Goal: Navigation & Orientation: Understand site structure

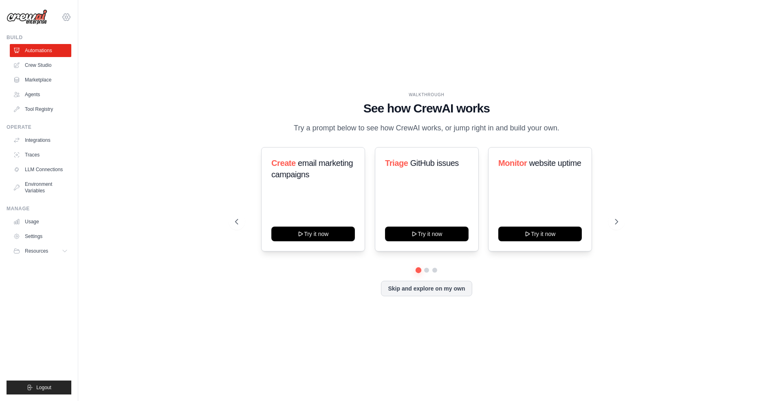
click at [68, 17] on icon at bounding box center [66, 17] width 2 height 2
click at [52, 54] on link "Settings" at bounding box center [67, 55] width 72 height 15
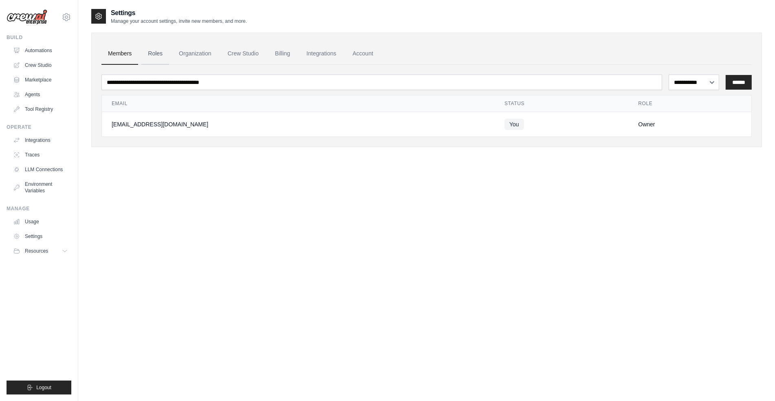
click at [154, 57] on link "Roles" at bounding box center [155, 54] width 28 height 22
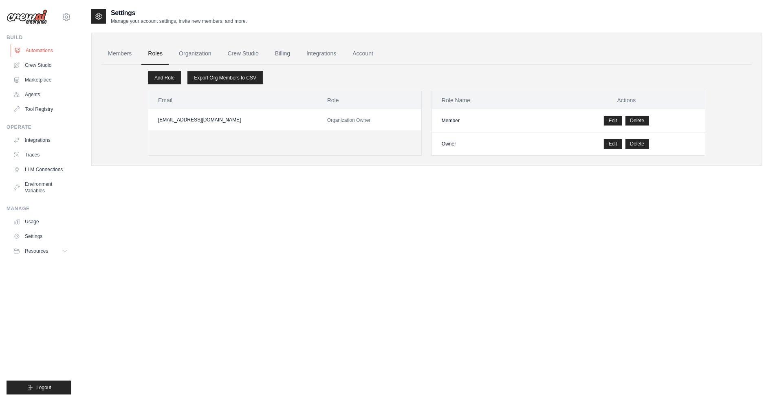
click at [40, 51] on link "Automations" at bounding box center [42, 50] width 62 height 13
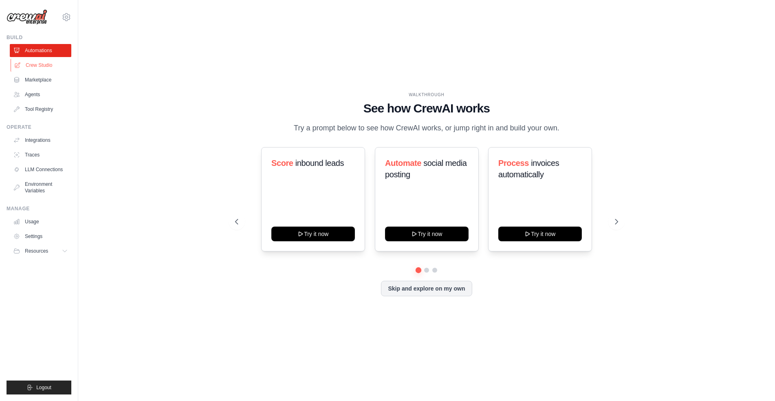
click at [44, 66] on link "Crew Studio" at bounding box center [42, 65] width 62 height 13
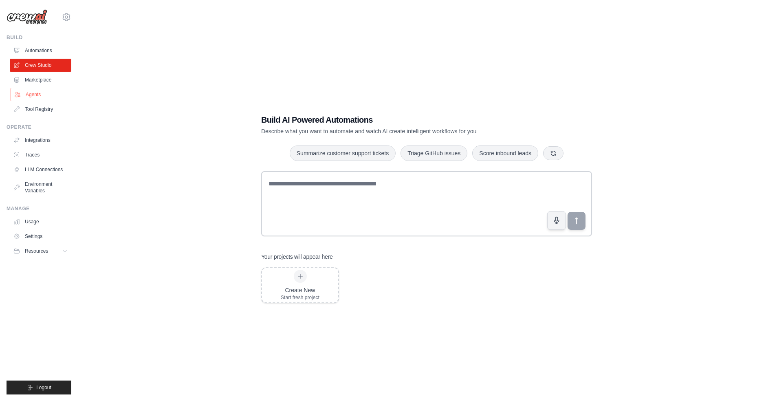
click at [35, 94] on link "Agents" at bounding box center [42, 94] width 62 height 13
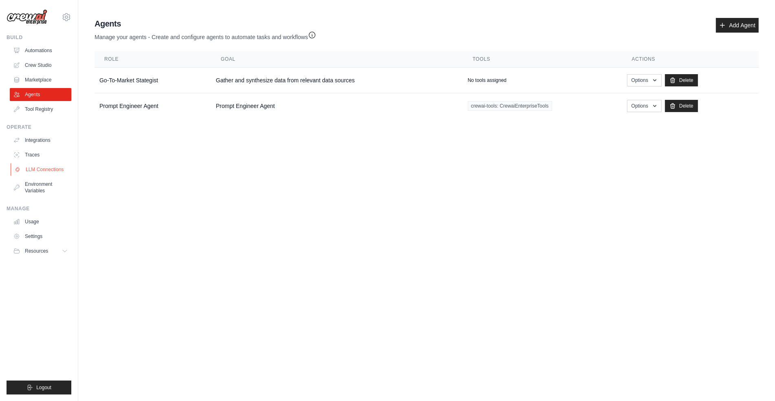
click at [49, 164] on link "LLM Connections" at bounding box center [42, 169] width 62 height 13
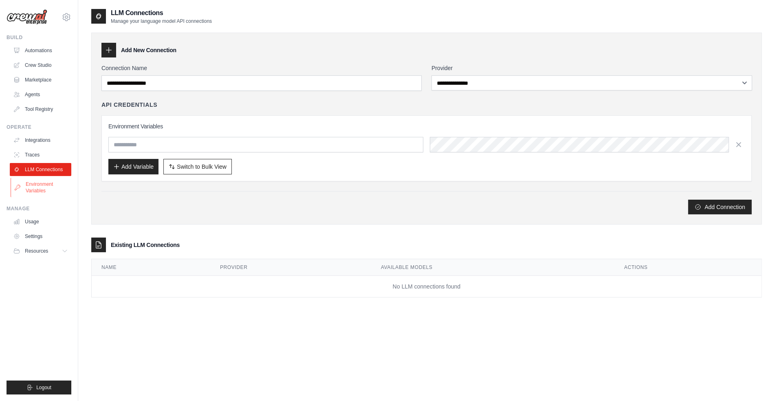
click at [41, 183] on link "Environment Variables" at bounding box center [42, 188] width 62 height 20
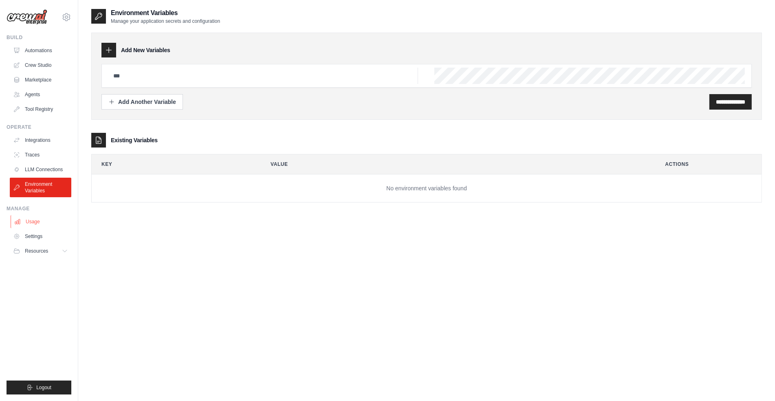
click at [40, 218] on link "Usage" at bounding box center [42, 221] width 62 height 13
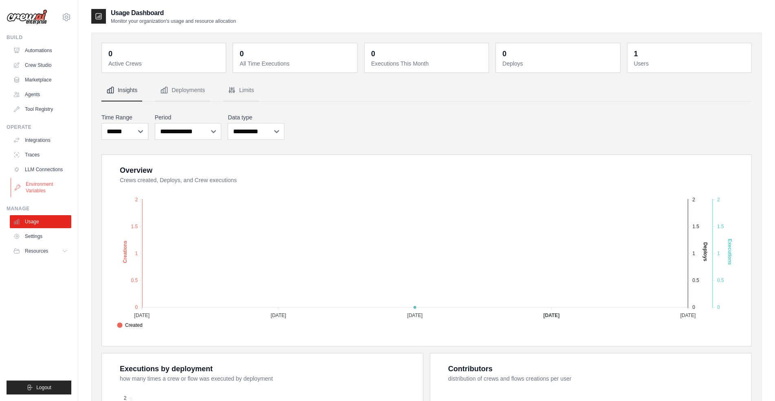
scroll to position [0, 0]
click at [41, 64] on link "Crew Studio" at bounding box center [42, 65] width 62 height 13
